Goal: Task Accomplishment & Management: Manage account settings

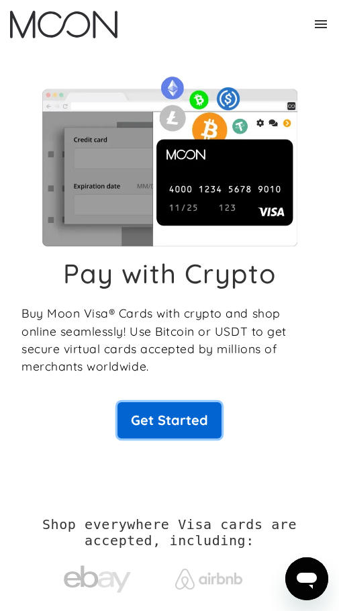
click at [190, 416] on link "Get Started" at bounding box center [169, 420] width 104 height 36
